Goal: Task Accomplishment & Management: Complete application form

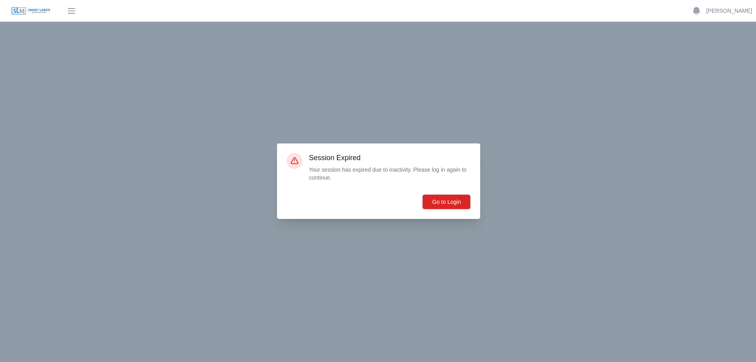
scroll to position [5311, 0]
click at [451, 202] on button "Go to Login" at bounding box center [446, 201] width 48 height 15
click at [452, 200] on button "Go to Login" at bounding box center [446, 201] width 48 height 15
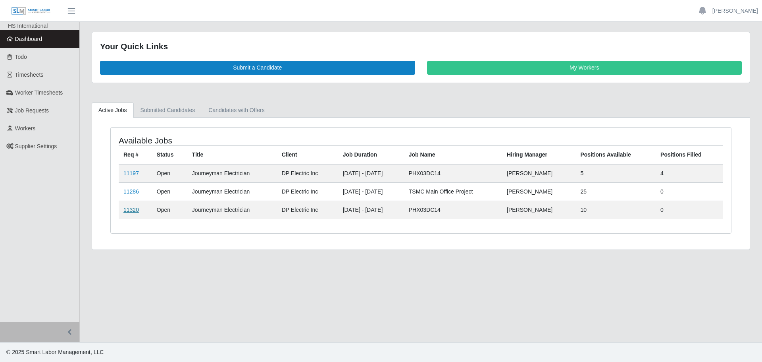
click at [127, 209] on link "11320" at bounding box center [130, 209] width 15 height 6
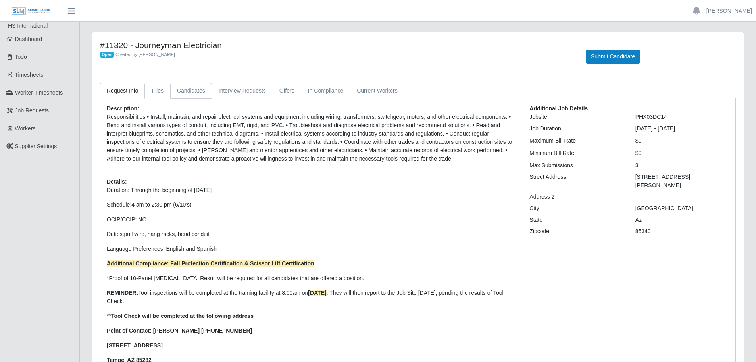
click at [182, 93] on link "Candidates" at bounding box center [191, 90] width 42 height 15
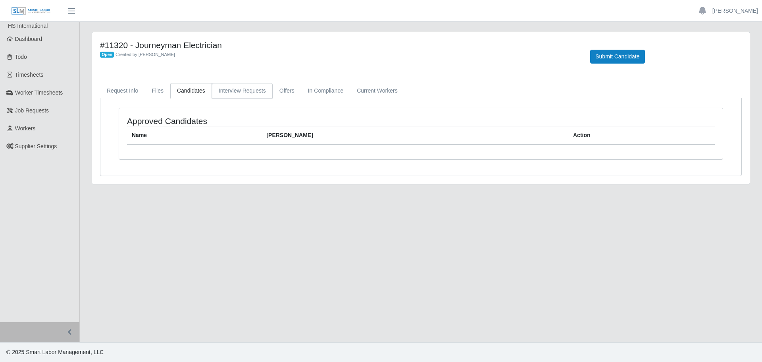
click at [253, 90] on link "Interview Requests" at bounding box center [242, 90] width 61 height 15
click at [190, 87] on link "Candidates" at bounding box center [191, 90] width 42 height 15
click at [629, 57] on button "Submit Candidate" at bounding box center [617, 57] width 54 height 14
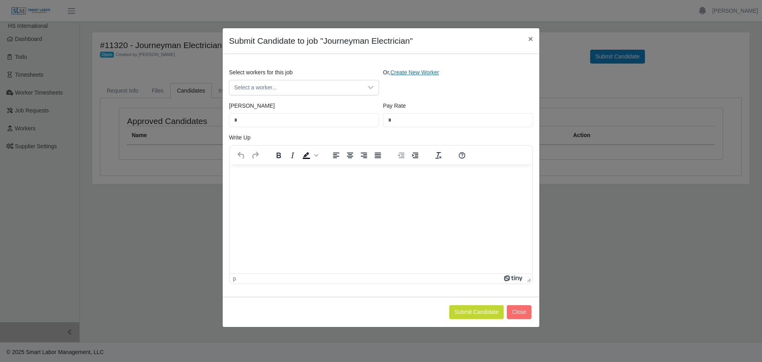
click at [411, 70] on link "Create New Worker" at bounding box center [415, 72] width 49 height 6
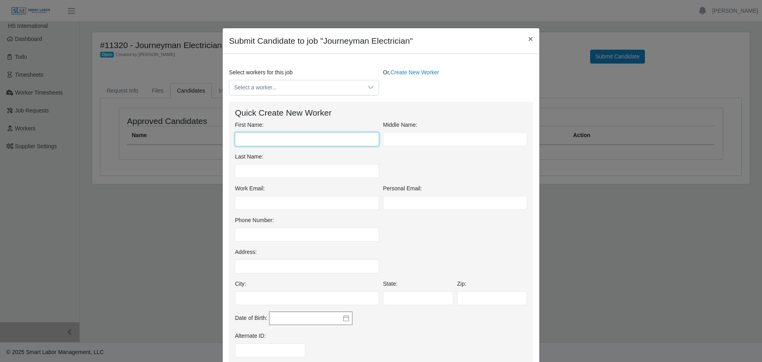
click at [296, 139] on input "First Name:" at bounding box center [307, 139] width 144 height 14
type input "***"
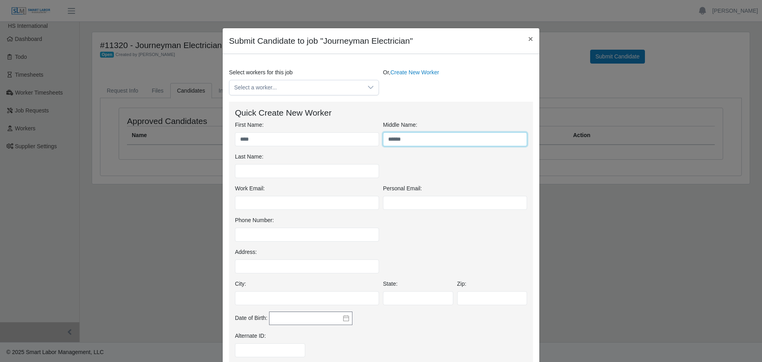
type input "*****"
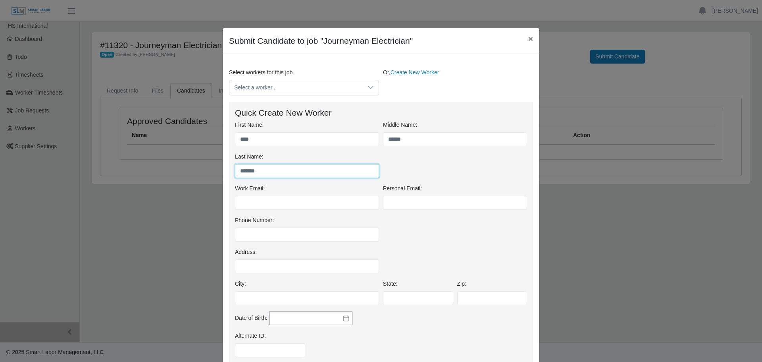
type input "*******"
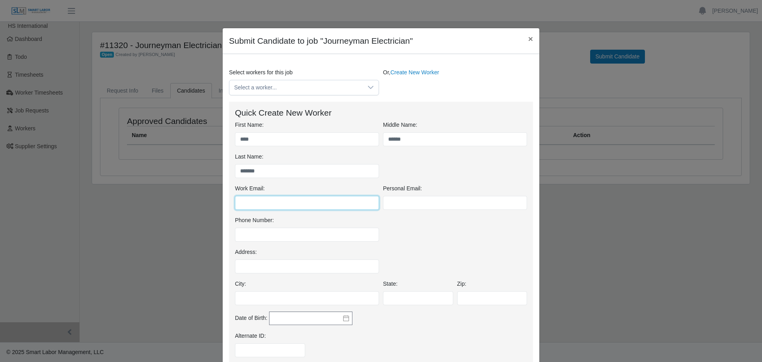
click at [271, 199] on input "Work Email:" at bounding box center [307, 203] width 144 height 14
type input "*"
type input "**********"
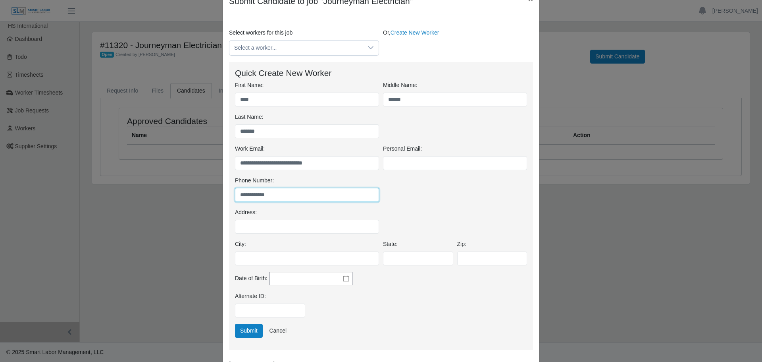
type input "**********"
click at [264, 224] on input "Address:" at bounding box center [307, 226] width 144 height 14
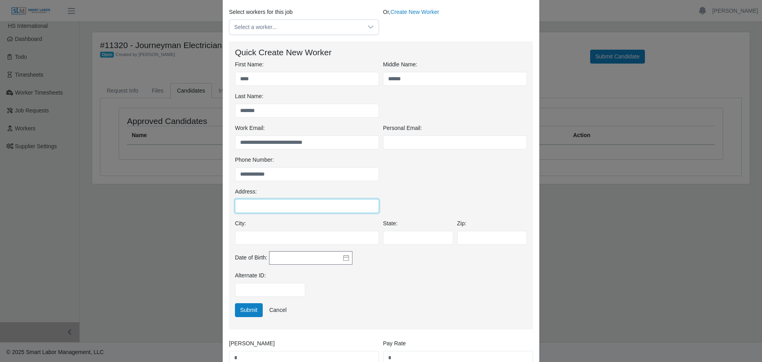
scroll to position [79, 0]
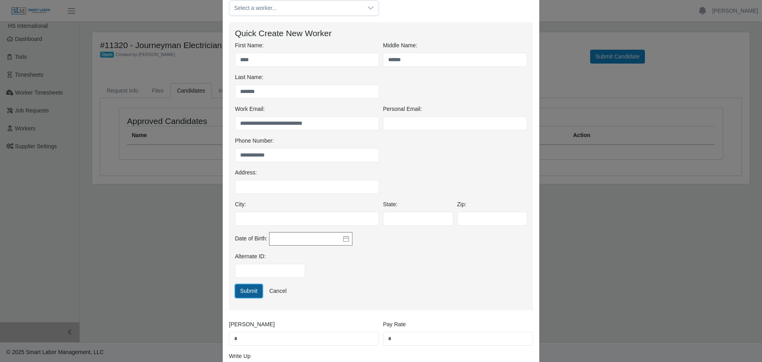
click at [254, 289] on button "Submit" at bounding box center [249, 291] width 28 height 14
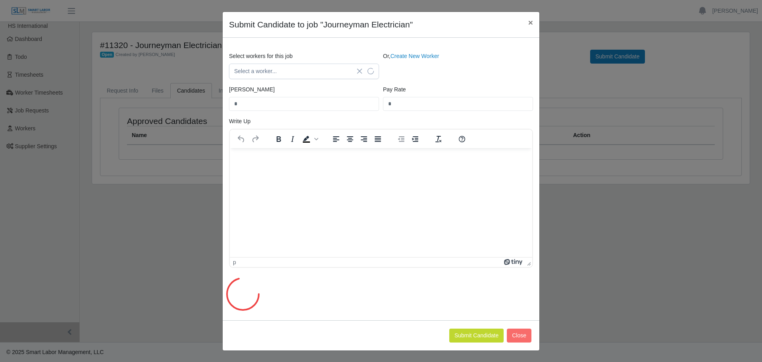
scroll to position [59, 0]
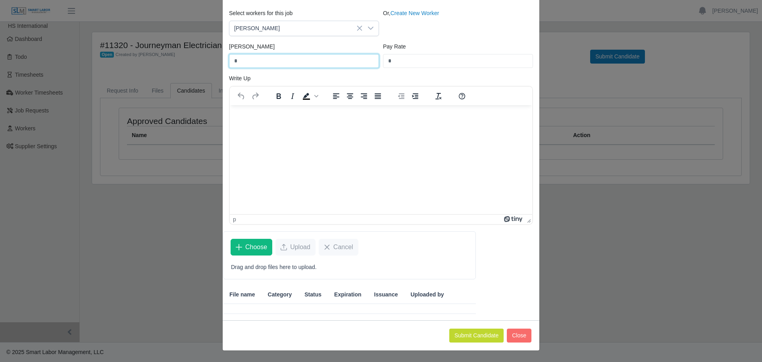
drag, startPoint x: 254, startPoint y: 60, endPoint x: 173, endPoint y: 61, distance: 81.0
click at [204, 60] on div "Submit Candidate to job "Journeyman Electrician" × Select workers for this job …" at bounding box center [381, 181] width 762 height 362
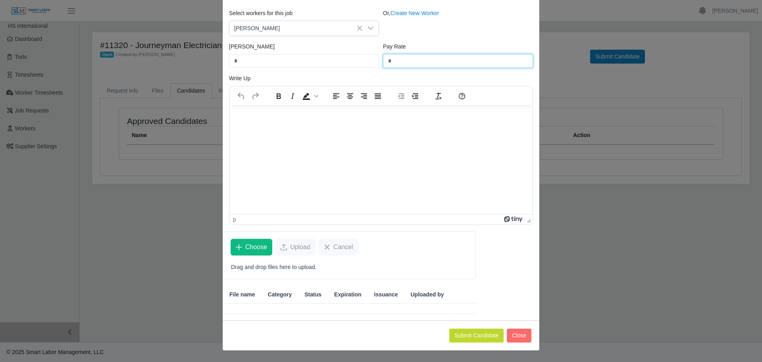
drag, startPoint x: 341, startPoint y: 75, endPoint x: 317, endPoint y: 77, distance: 23.9
click at [327, 77] on div "Select workers for this job Noe Beltran Or, Create New Worker Bill Rate * Pay R…" at bounding box center [381, 120] width 316 height 222
type input "*****"
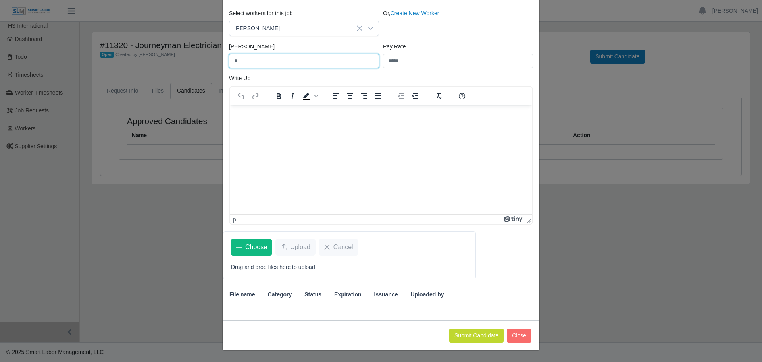
click at [256, 56] on input "*" at bounding box center [304, 61] width 150 height 14
type input "*****"
click at [302, 126] on html at bounding box center [381, 115] width 302 height 21
drag, startPoint x: 274, startPoint y: 127, endPoint x: 251, endPoint y: 136, distance: 25.1
click at [251, 126] on html at bounding box center [381, 115] width 302 height 21
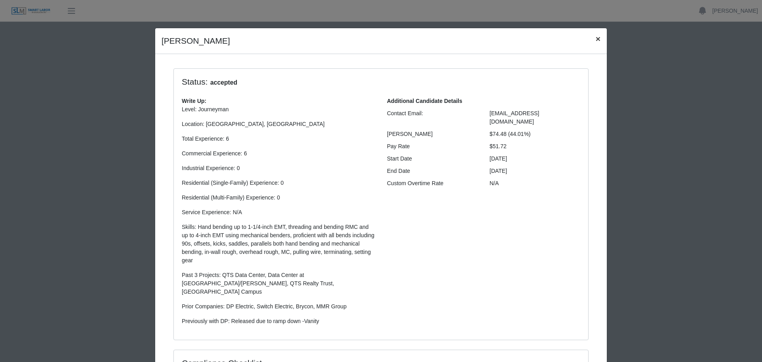
click at [597, 39] on span "×" at bounding box center [598, 38] width 5 height 9
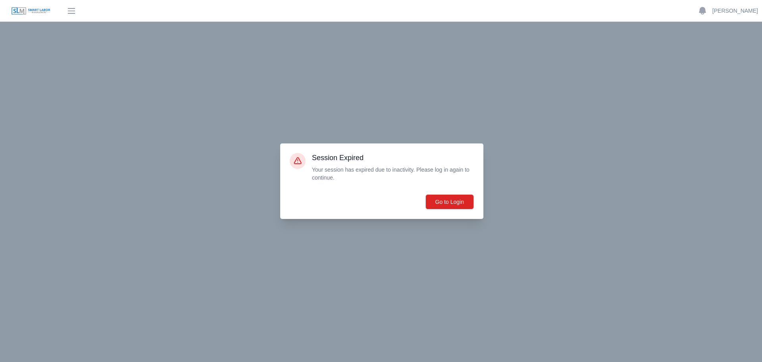
click at [34, 12] on img at bounding box center [31, 11] width 40 height 9
click at [458, 200] on button "Go to Login" at bounding box center [450, 201] width 48 height 15
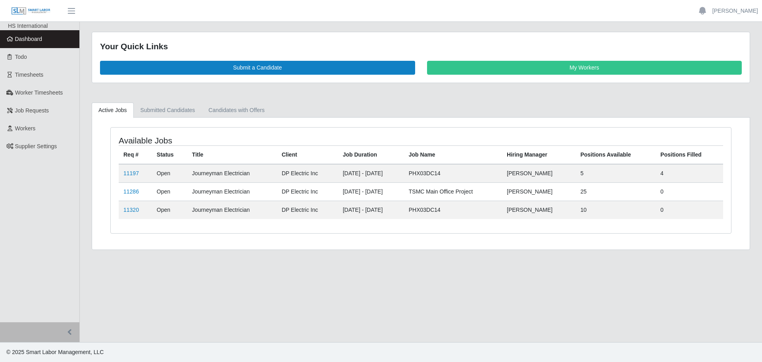
click at [140, 174] on td "11197" at bounding box center [135, 173] width 33 height 19
click at [133, 174] on link "11197" at bounding box center [130, 173] width 15 height 6
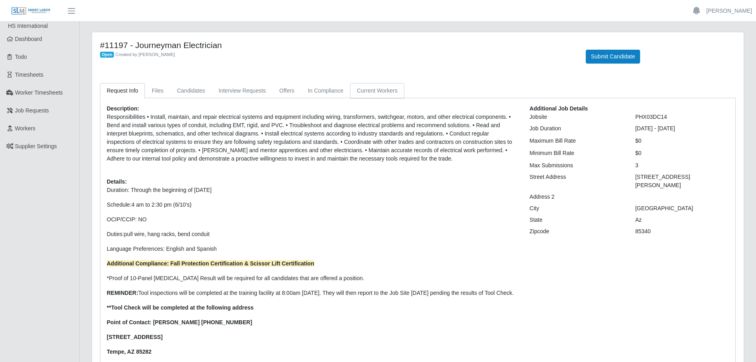
click at [373, 87] on link "Current Workers" at bounding box center [377, 90] width 54 height 15
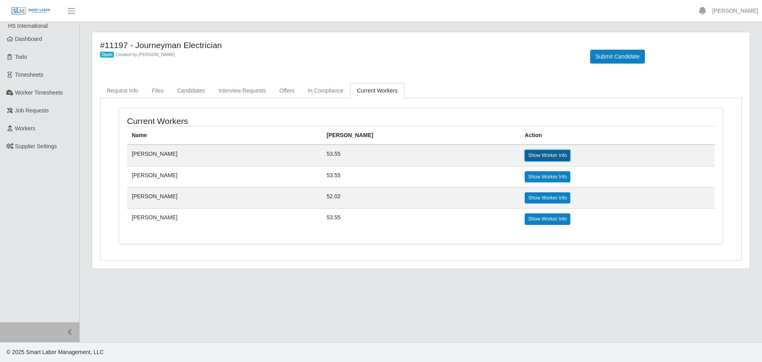
click at [525, 155] on link "Show Worker Info" at bounding box center [548, 155] width 46 height 11
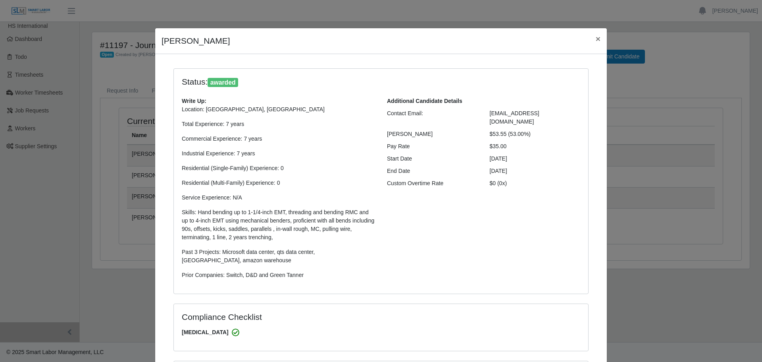
select select "**********"
click at [597, 38] on span "×" at bounding box center [598, 38] width 5 height 9
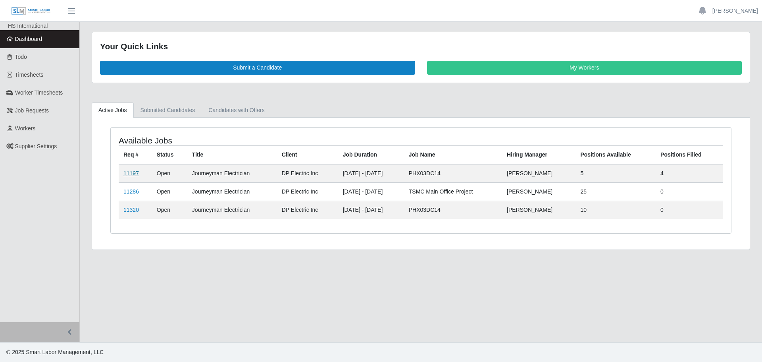
click at [126, 173] on link "11197" at bounding box center [130, 173] width 15 height 6
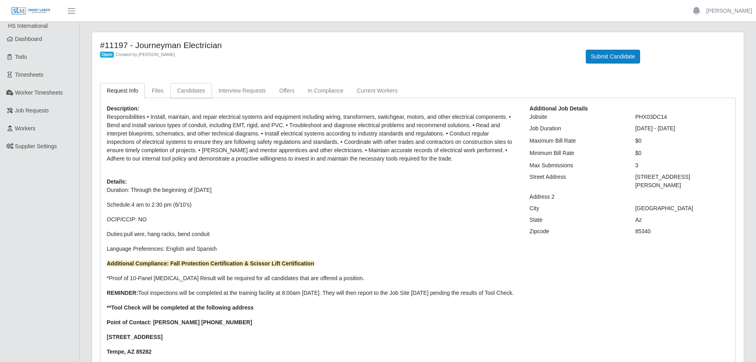
click at [184, 89] on link "Candidates" at bounding box center [191, 90] width 42 height 15
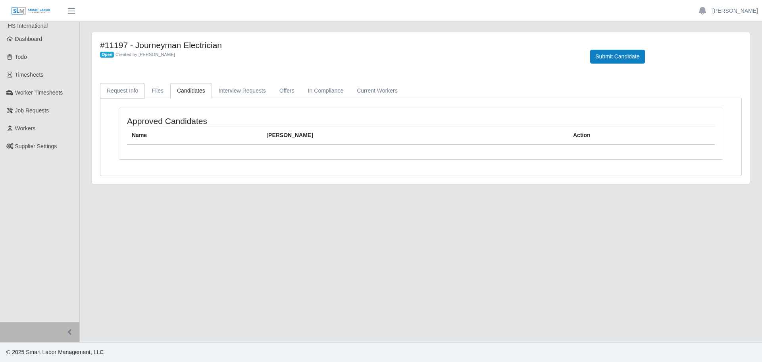
click at [134, 89] on link "Request Info" at bounding box center [122, 90] width 45 height 15
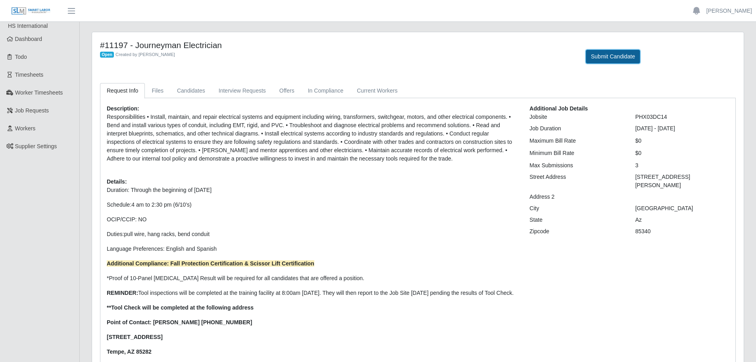
click at [612, 53] on button "Submit Candidate" at bounding box center [613, 57] width 54 height 14
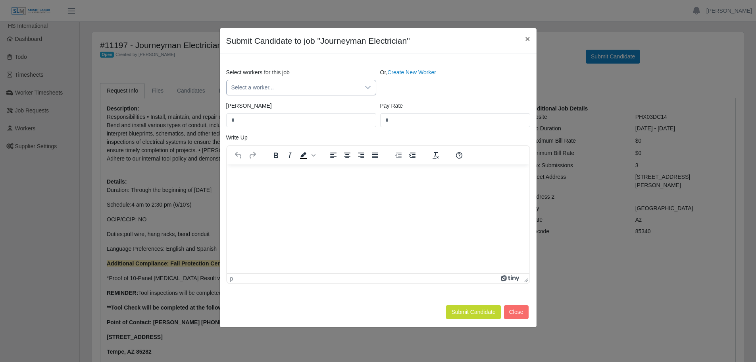
click at [362, 90] on div at bounding box center [368, 87] width 16 height 15
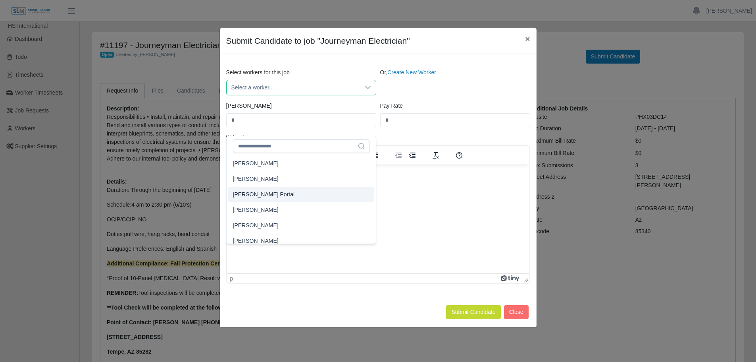
click at [281, 87] on span "Select a worker..." at bounding box center [293, 87] width 133 height 15
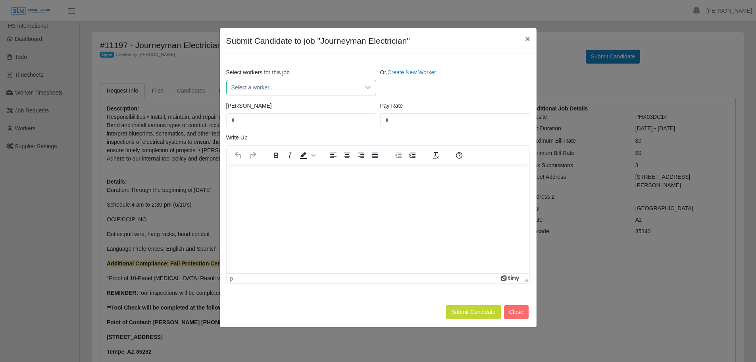
click at [281, 87] on span "Select a worker..." at bounding box center [293, 87] width 133 height 15
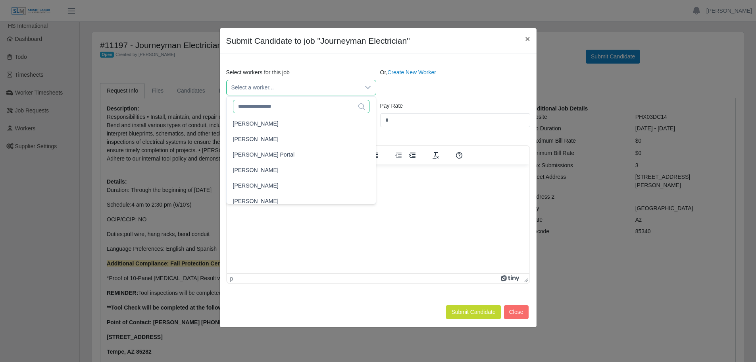
click at [277, 112] on input "text" at bounding box center [301, 106] width 137 height 13
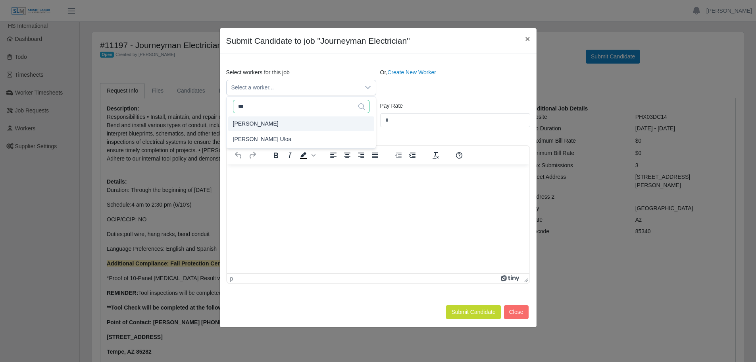
type input "***"
click at [248, 120] on span "[PERSON_NAME]" at bounding box center [256, 123] width 46 height 8
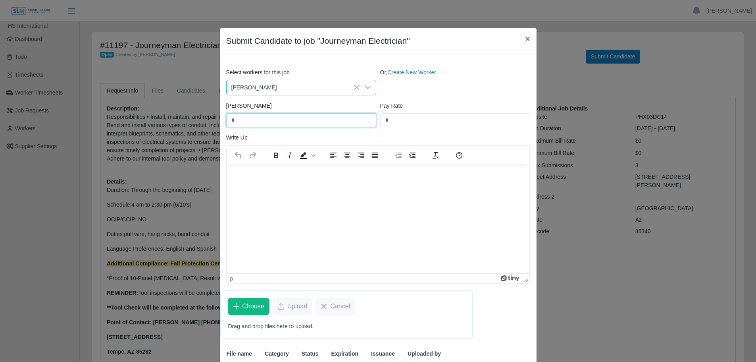
click at [261, 121] on input "*" at bounding box center [301, 120] width 150 height 14
drag, startPoint x: 270, startPoint y: 119, endPoint x: 214, endPoint y: 123, distance: 56.1
click at [215, 123] on div "Submit Candidate to job "Journeyman Electrician" × Select workers for this job …" at bounding box center [378, 181] width 756 height 362
type input "*****"
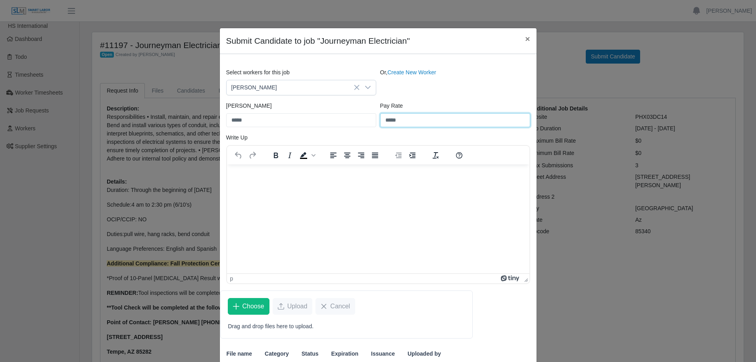
type input "*****"
drag, startPoint x: 244, startPoint y: 183, endPoint x: 242, endPoint y: 189, distance: 6.2
click at [242, 185] on html at bounding box center [378, 174] width 302 height 21
click at [248, 185] on html at bounding box center [378, 174] width 302 height 21
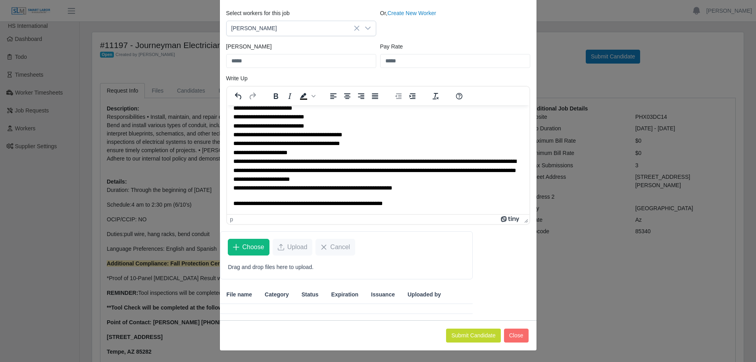
scroll to position [79, 0]
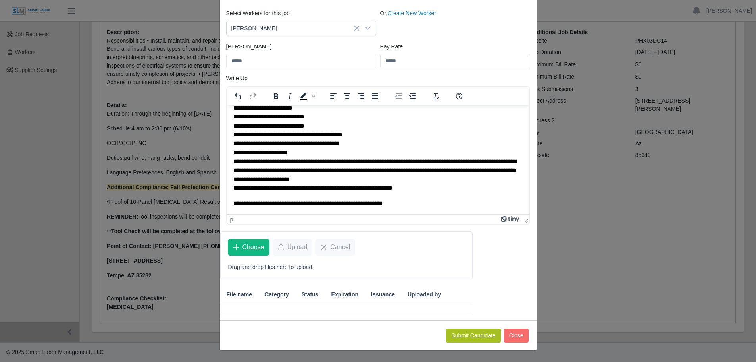
click at [474, 331] on button "Submit Candidate" at bounding box center [473, 335] width 54 height 14
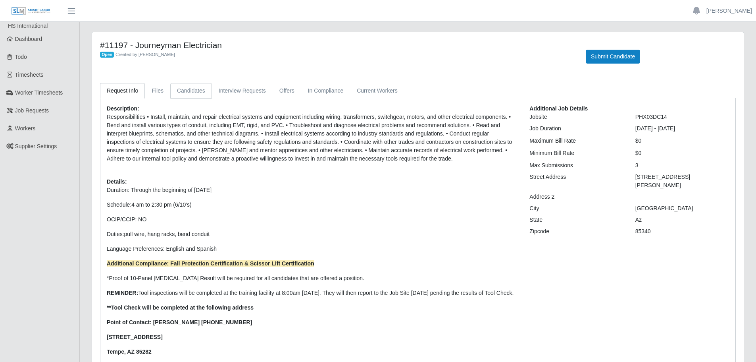
click at [175, 91] on link "Candidates" at bounding box center [191, 90] width 42 height 15
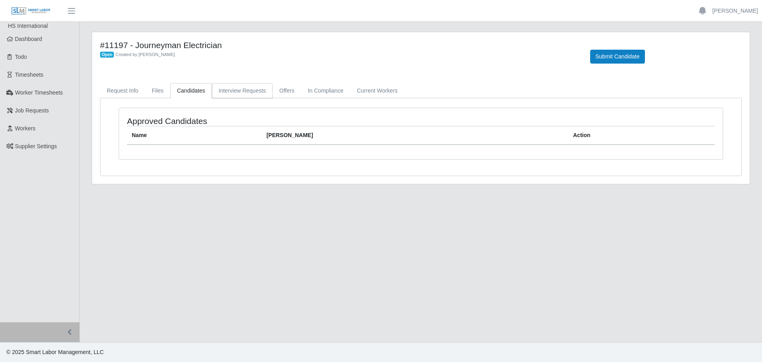
click at [240, 87] on link "Interview Requests" at bounding box center [242, 90] width 61 height 15
click at [289, 86] on link "Offers" at bounding box center [287, 90] width 29 height 15
click at [373, 90] on link "Current Workers" at bounding box center [377, 90] width 54 height 15
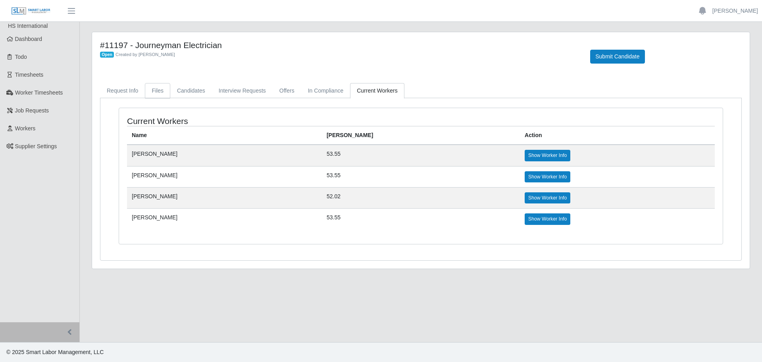
click at [152, 89] on link "Files" at bounding box center [157, 90] width 25 height 15
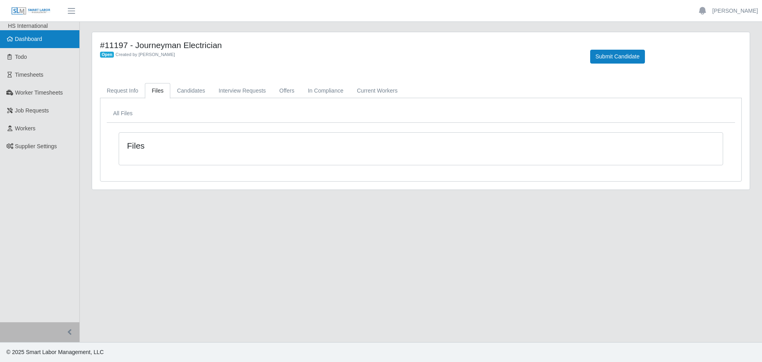
click at [31, 46] on link "Dashboard" at bounding box center [39, 39] width 79 height 18
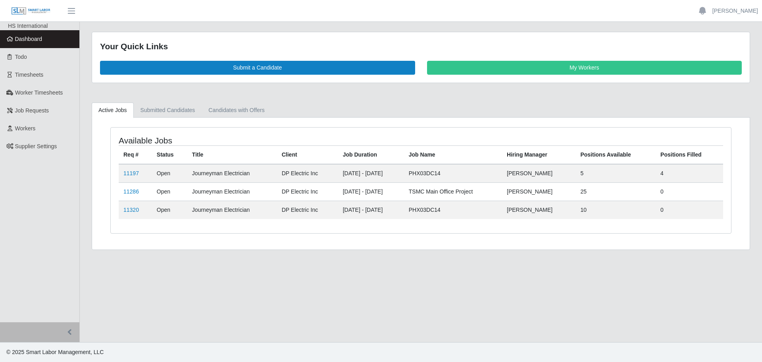
click at [141, 208] on td "11320" at bounding box center [135, 209] width 33 height 18
click at [130, 211] on link "11320" at bounding box center [130, 209] width 15 height 6
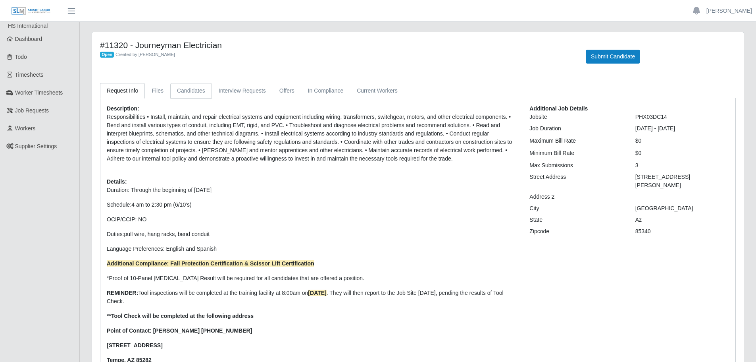
click at [179, 91] on link "Candidates" at bounding box center [191, 90] width 42 height 15
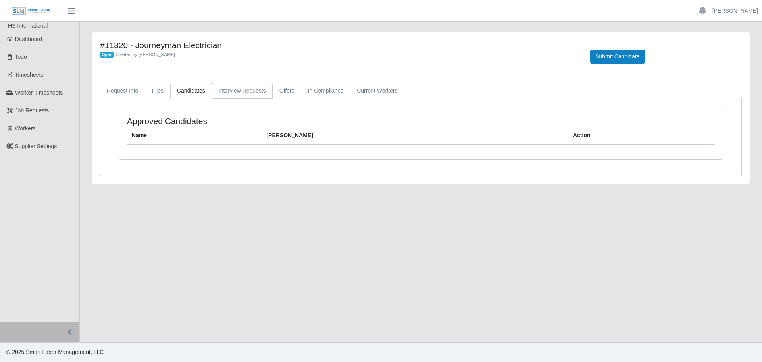
click at [233, 90] on link "Interview Requests" at bounding box center [242, 90] width 61 height 15
click at [282, 90] on link "Offers" at bounding box center [287, 90] width 29 height 15
click at [336, 90] on link "In Compliance" at bounding box center [325, 90] width 49 height 15
click at [379, 88] on link "Current Workers" at bounding box center [377, 90] width 54 height 15
click at [150, 90] on link "Files" at bounding box center [157, 90] width 25 height 15
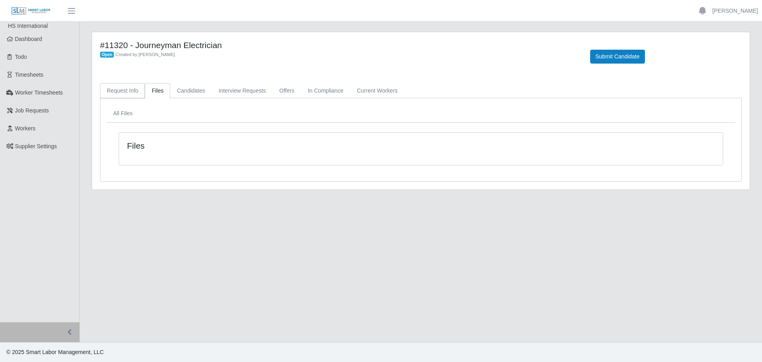
click at [121, 93] on link "Request Info" at bounding box center [122, 90] width 45 height 15
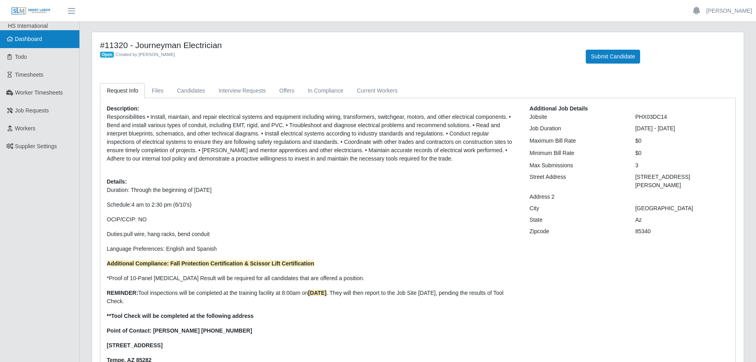
click at [47, 43] on link "Dashboard" at bounding box center [39, 39] width 79 height 18
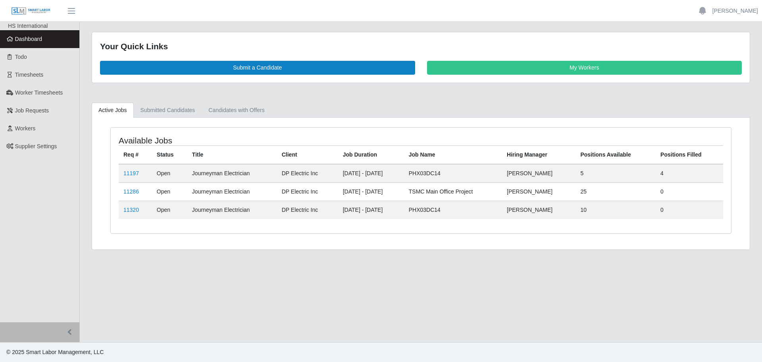
click at [160, 119] on div "Available Jobs Req # Status Title Client Job Duration Job Name Hiring Manager P…" at bounding box center [421, 183] width 658 height 132
click at [161, 114] on link "Submitted Candidates" at bounding box center [168, 109] width 68 height 15
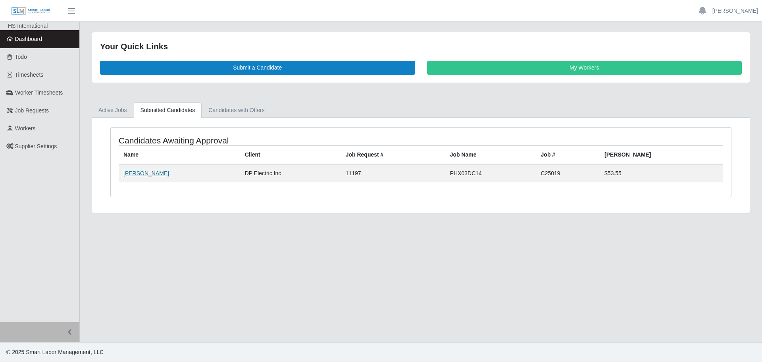
click at [140, 174] on link "[PERSON_NAME]" at bounding box center [146, 173] width 46 height 6
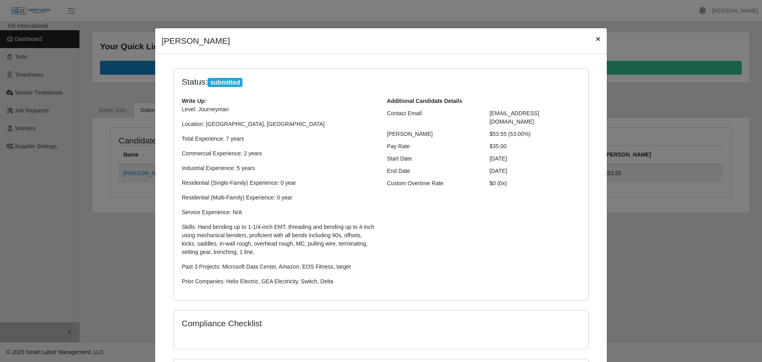
click at [589, 38] on button "×" at bounding box center [597, 38] width 17 height 21
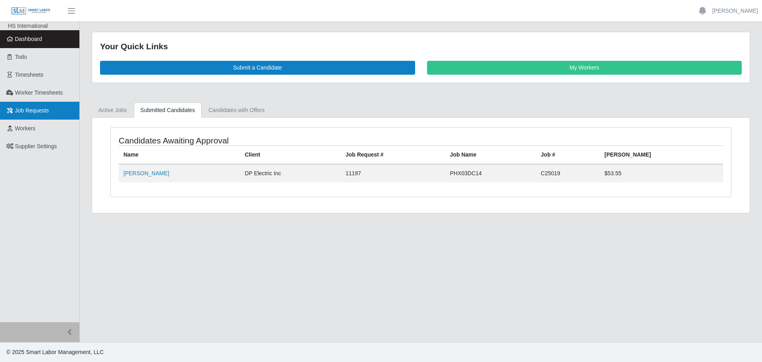
click at [29, 106] on link "Job Requests" at bounding box center [39, 111] width 79 height 18
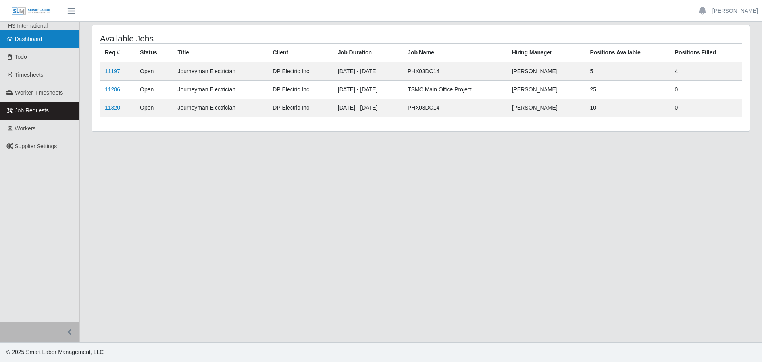
click at [23, 44] on link "Dashboard" at bounding box center [39, 39] width 79 height 18
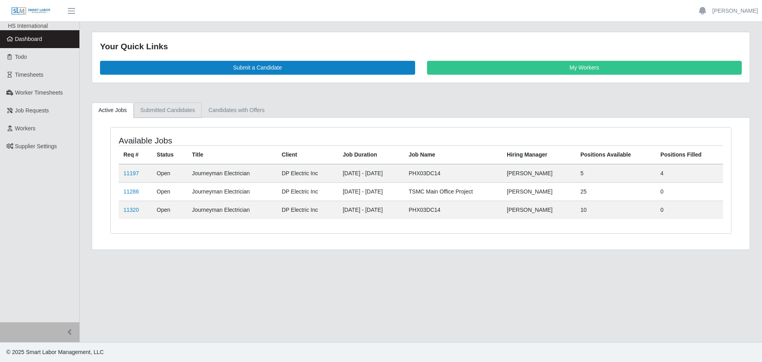
click at [171, 113] on link "Submitted Candidates" at bounding box center [168, 109] width 68 height 15
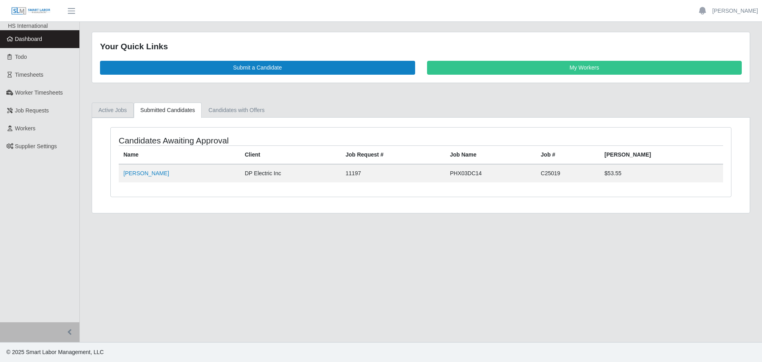
click at [115, 105] on link "Active Jobs" at bounding box center [113, 109] width 42 height 15
